Goal: Information Seeking & Learning: Understand process/instructions

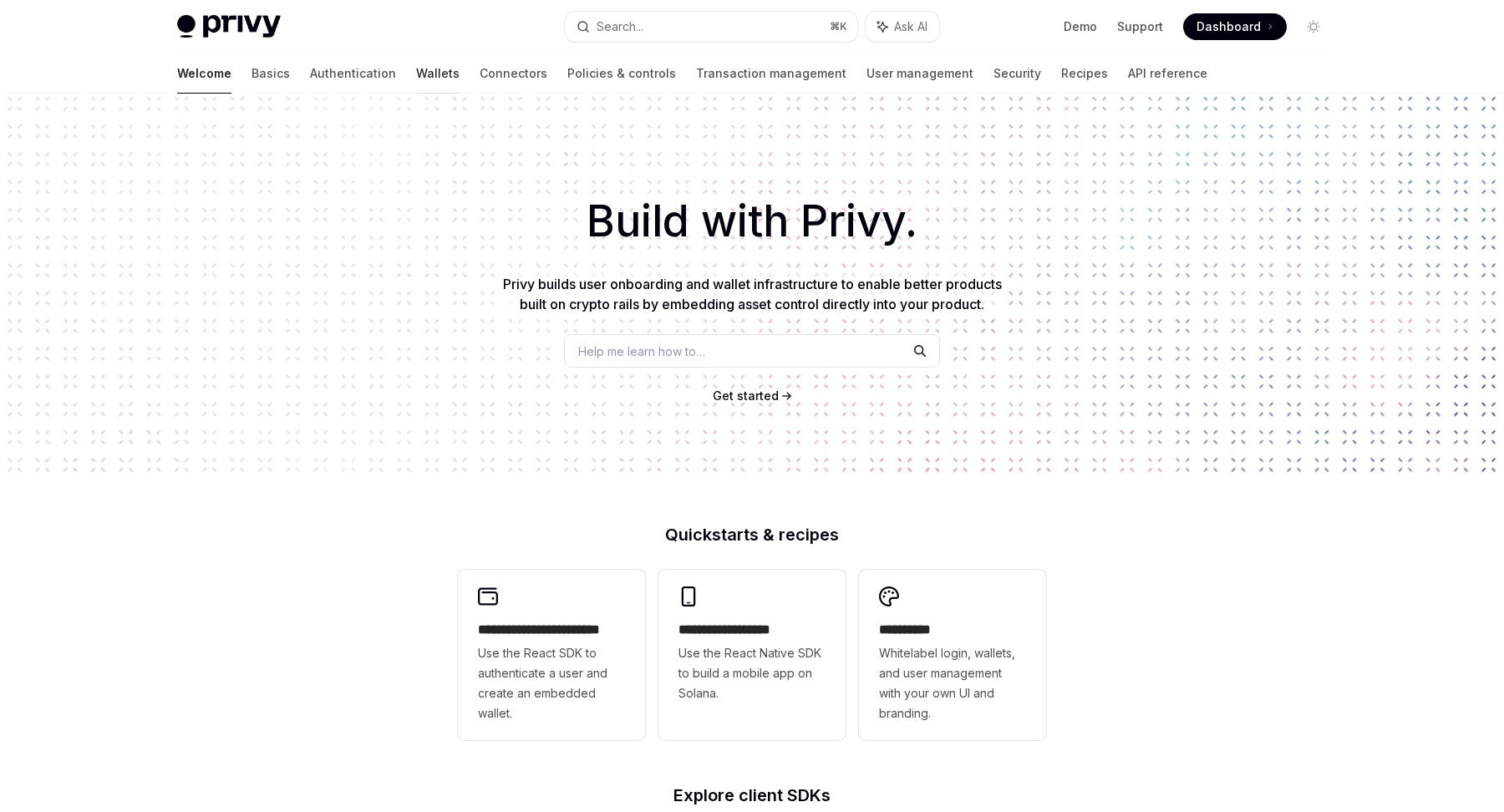
click at [416, 66] on link "Wallets" at bounding box center [437, 73] width 44 height 40
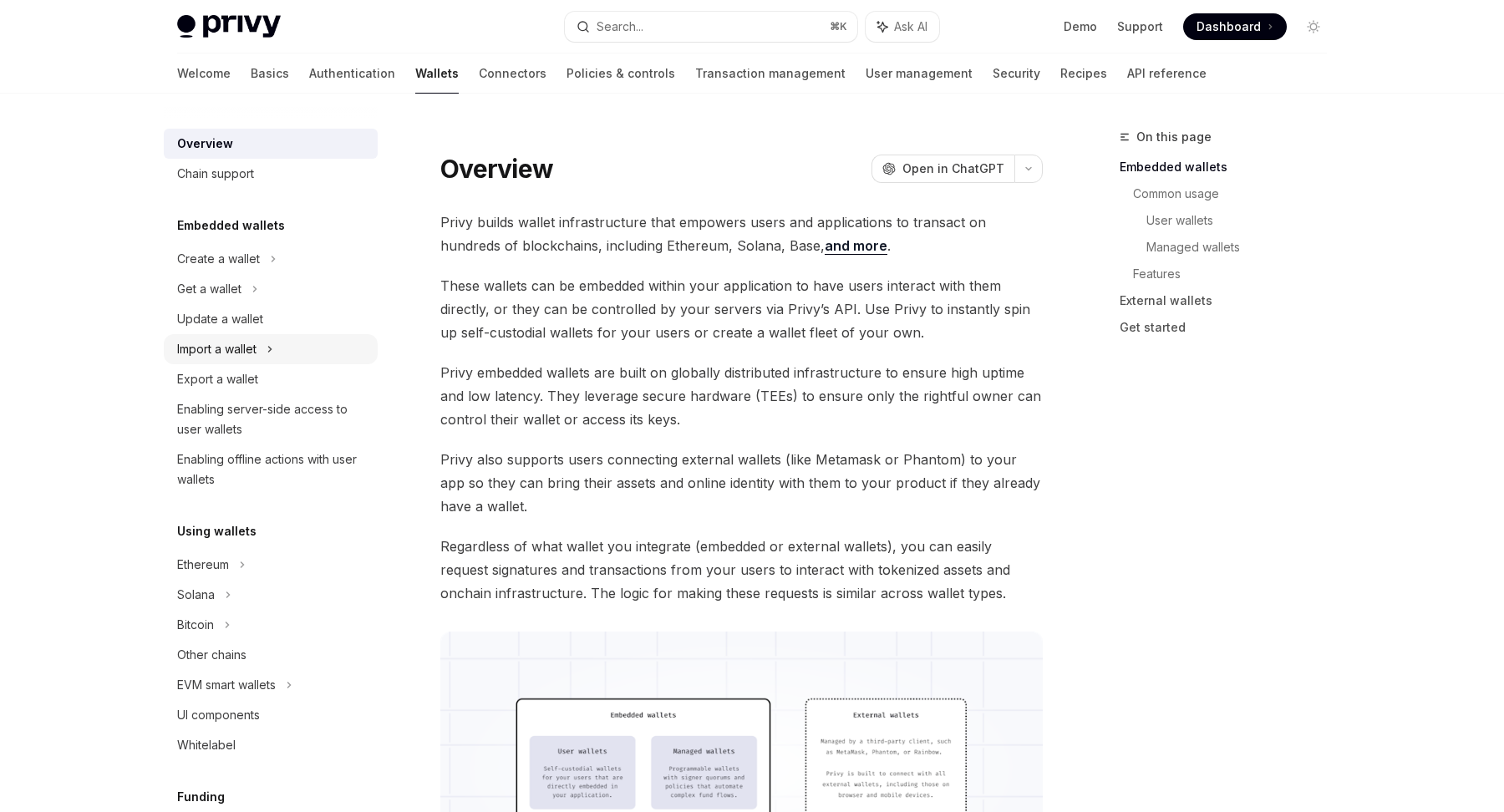
click at [205, 355] on div "Import a wallet" at bounding box center [216, 349] width 79 height 20
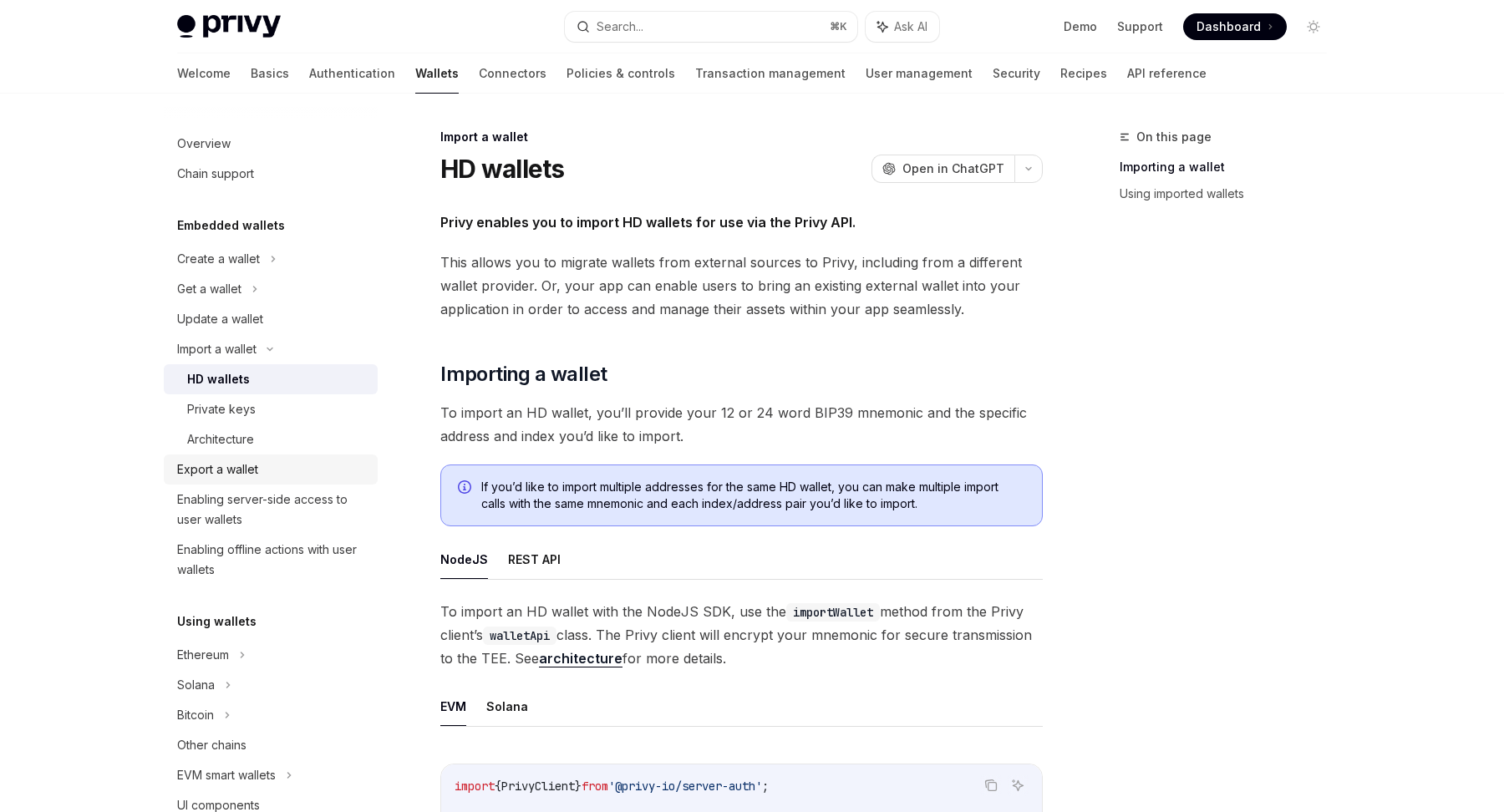
click at [202, 460] on div "Export a wallet" at bounding box center [217, 469] width 81 height 20
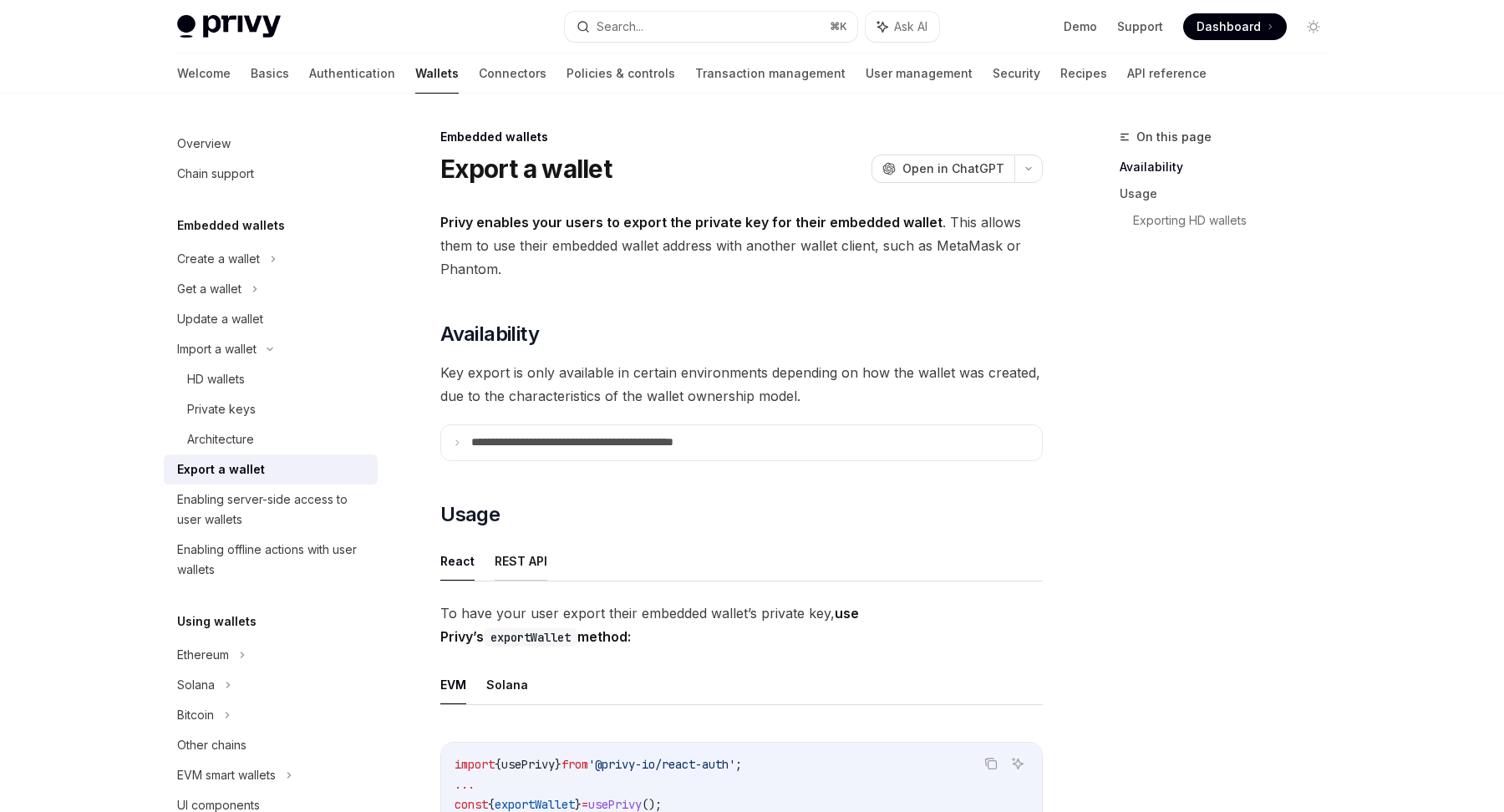
click at [497, 560] on button "REST API" at bounding box center [521, 561] width 52 height 39
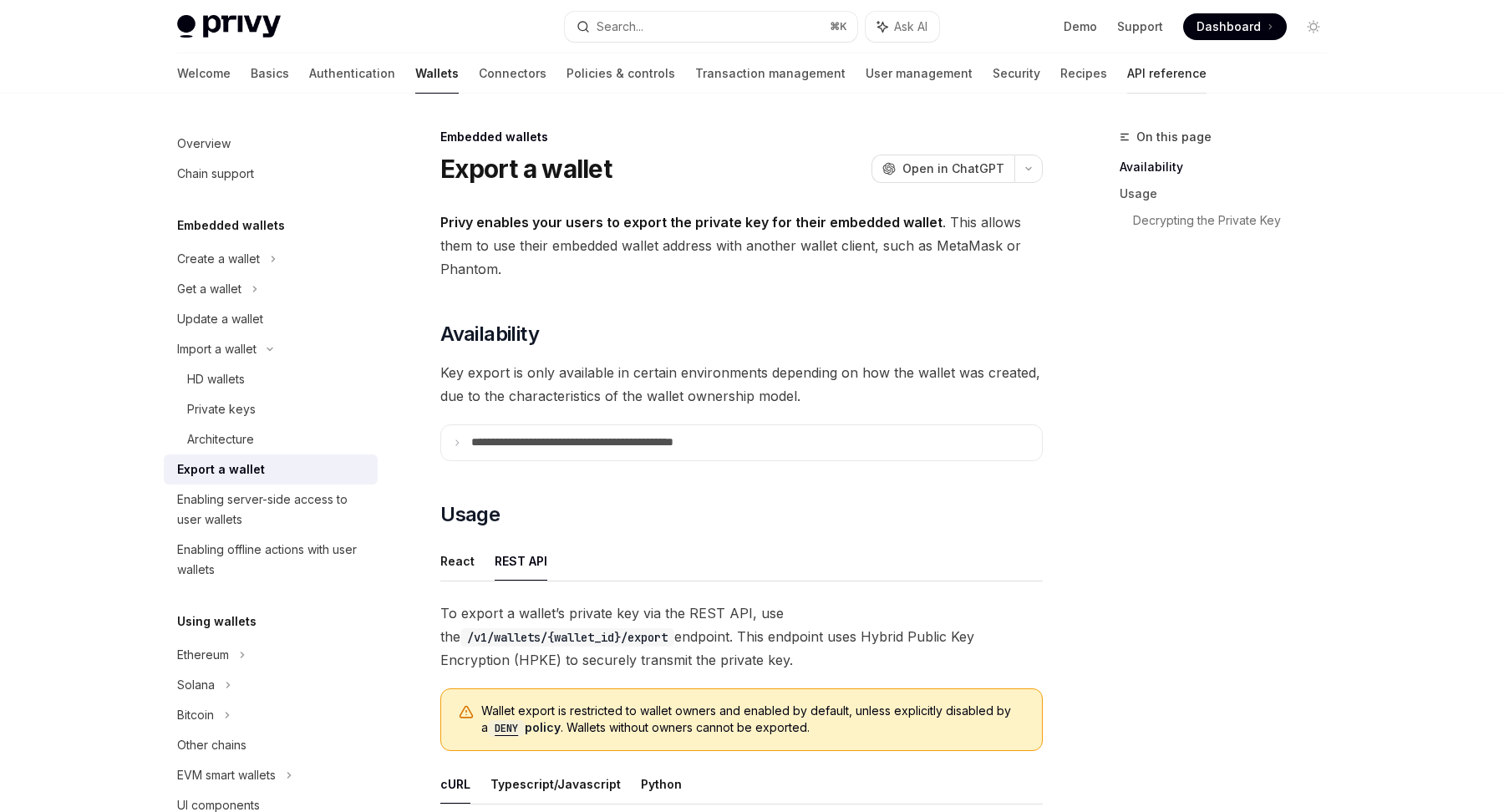
click at [1127, 72] on link "API reference" at bounding box center [1166, 73] width 79 height 40
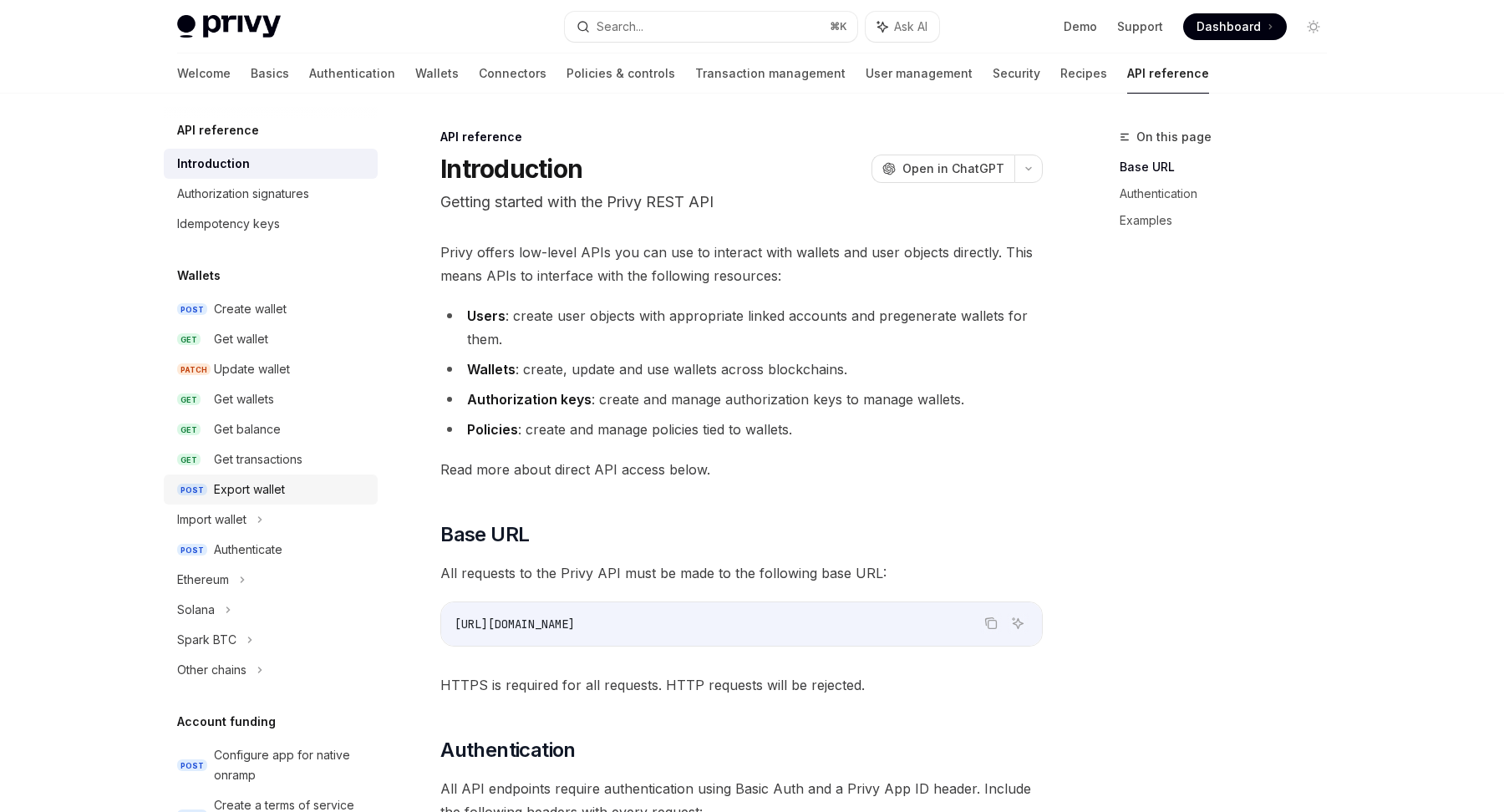
click at [235, 493] on div "Export wallet" at bounding box center [250, 490] width 71 height 20
type textarea "*"
